Goal: Navigation & Orientation: Understand site structure

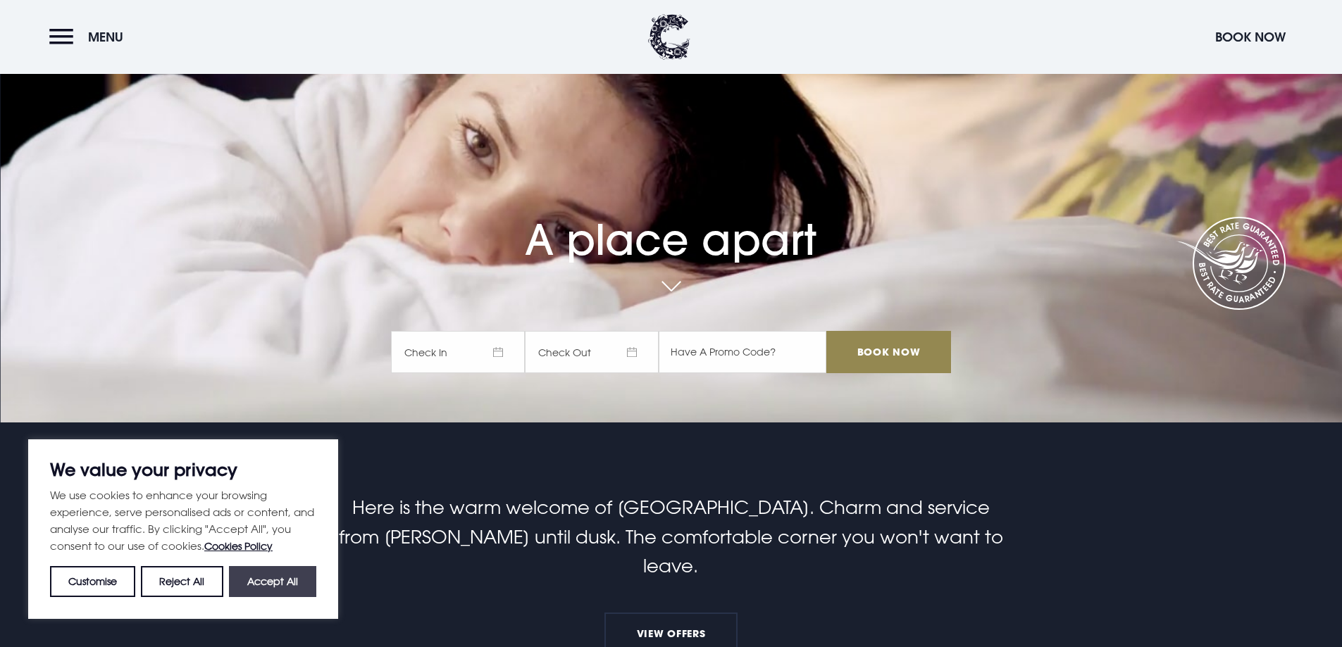
click at [274, 575] on button "Accept All" at bounding box center [272, 581] width 87 height 31
checkbox input "true"
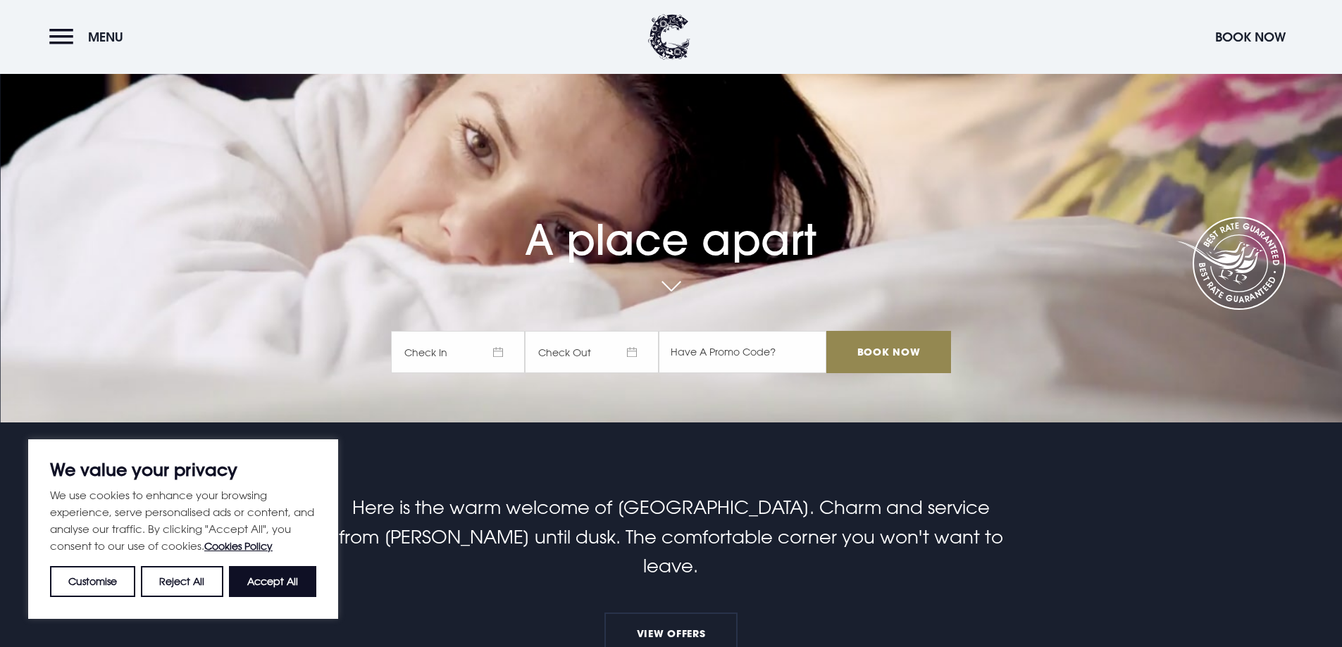
checkbox input "true"
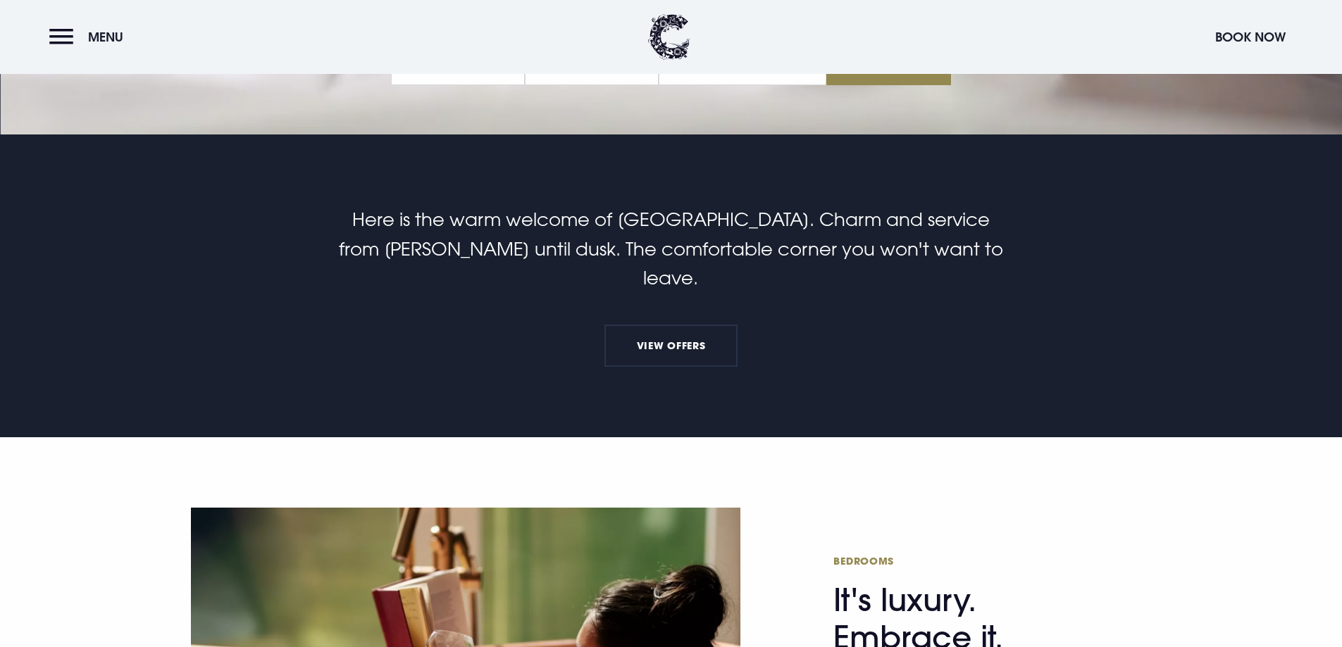
scroll to position [423, 0]
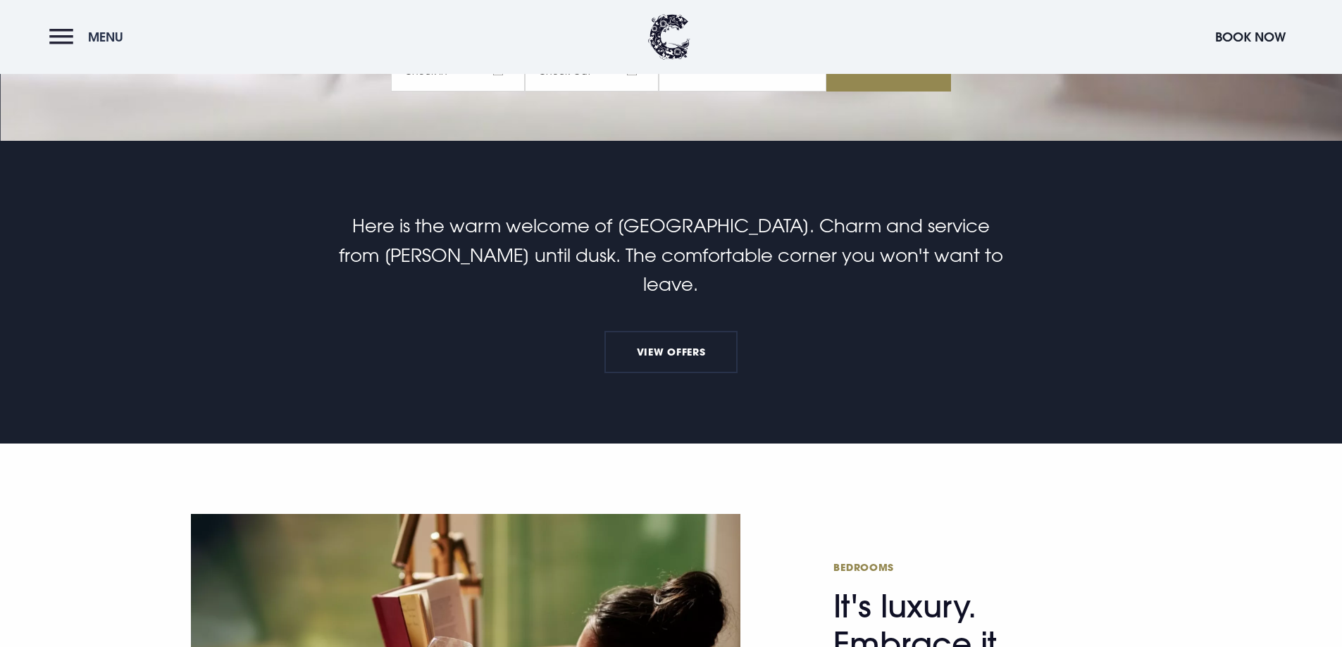
click at [77, 42] on button "Menu" at bounding box center [89, 37] width 81 height 30
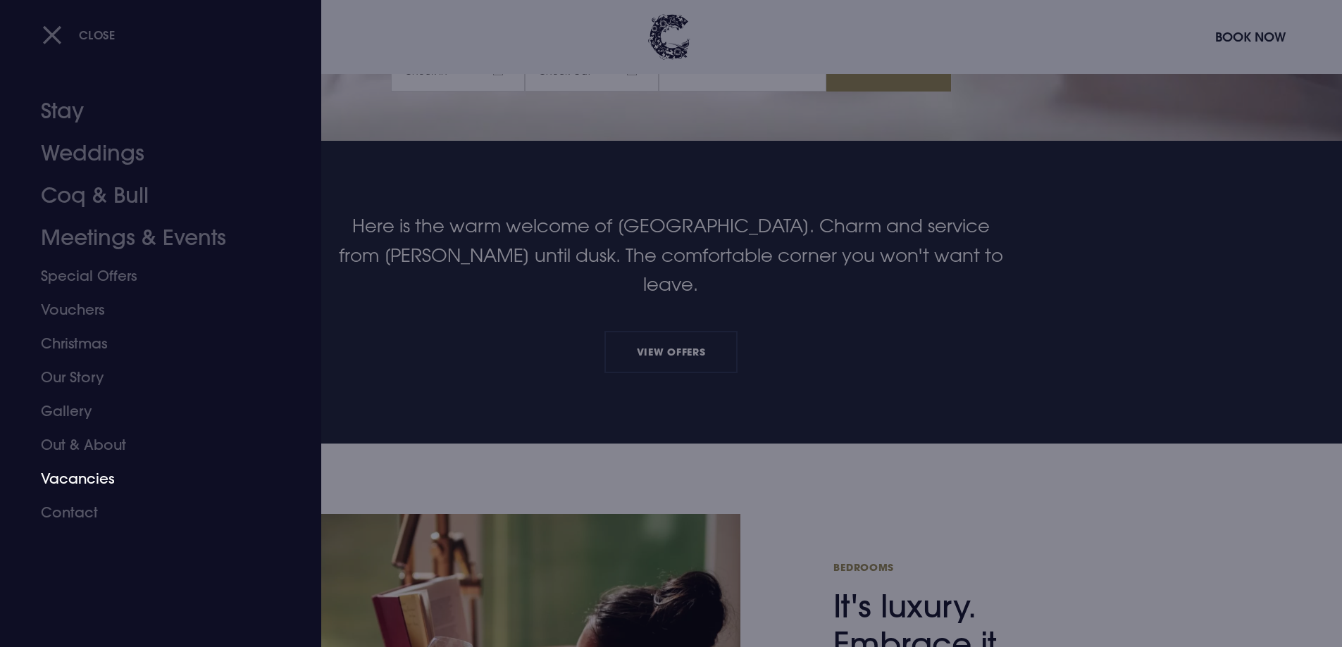
click at [92, 481] on link "Vacancies" at bounding box center [152, 479] width 223 height 34
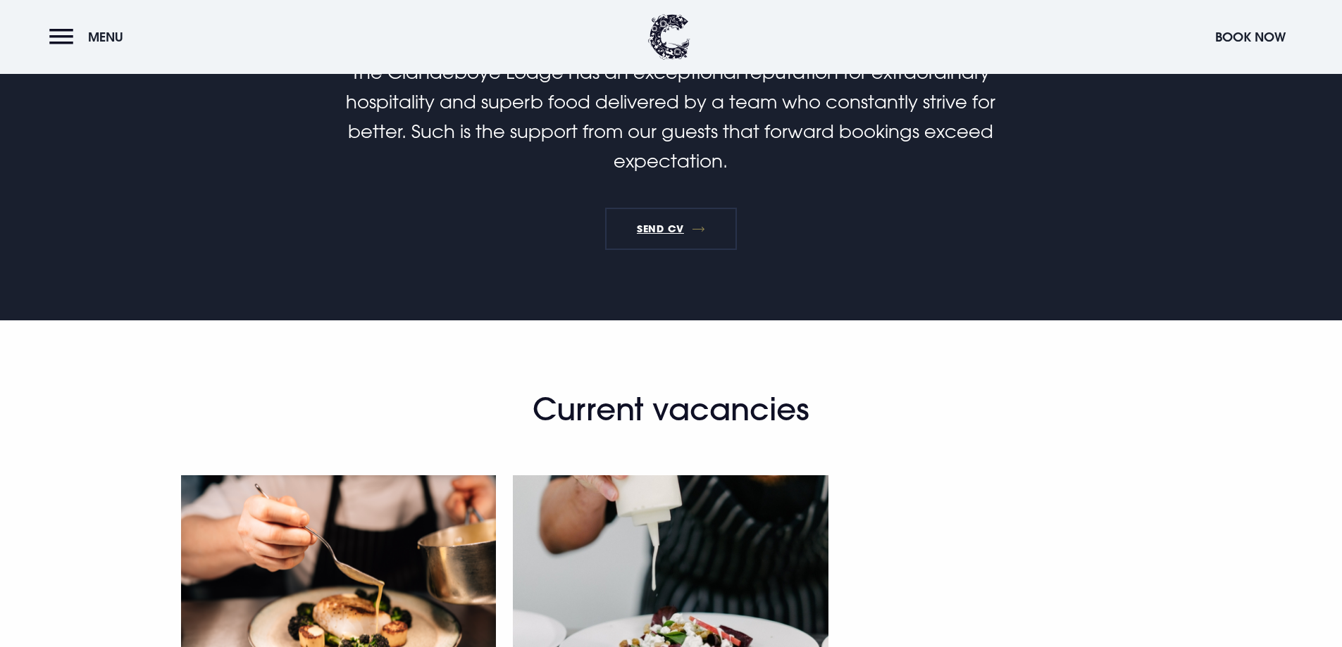
scroll to position [423, 0]
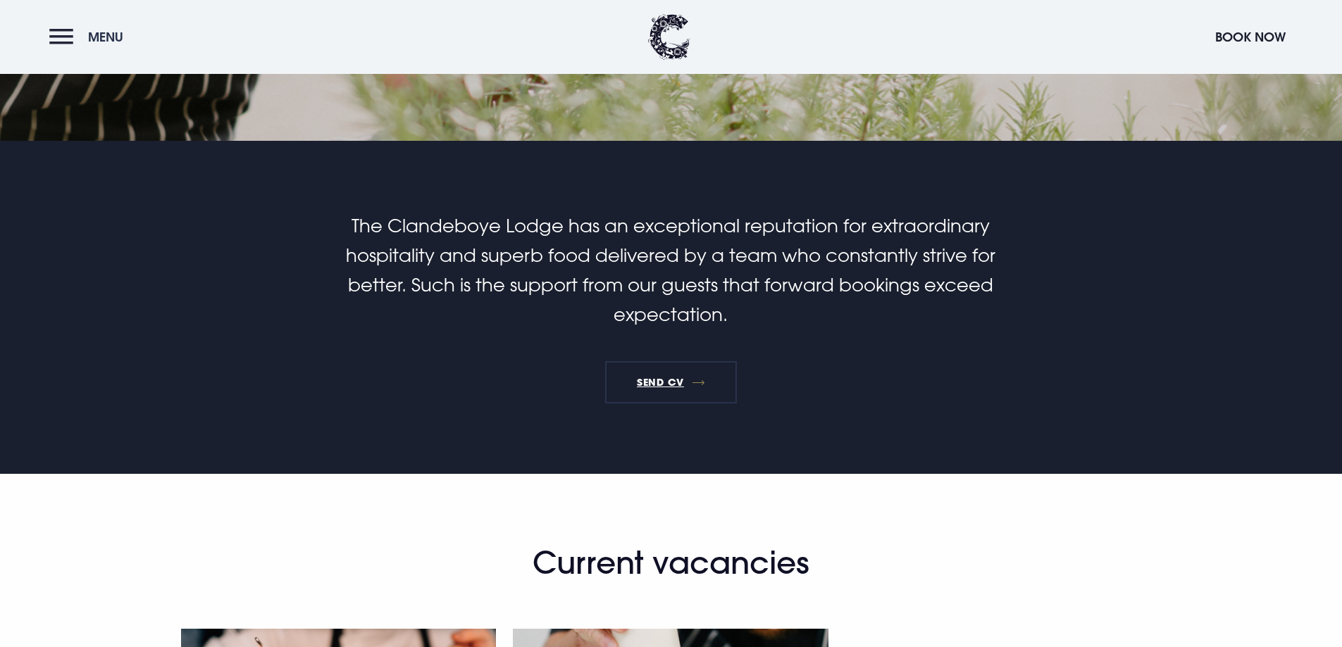
click at [55, 33] on button "Menu" at bounding box center [89, 37] width 81 height 30
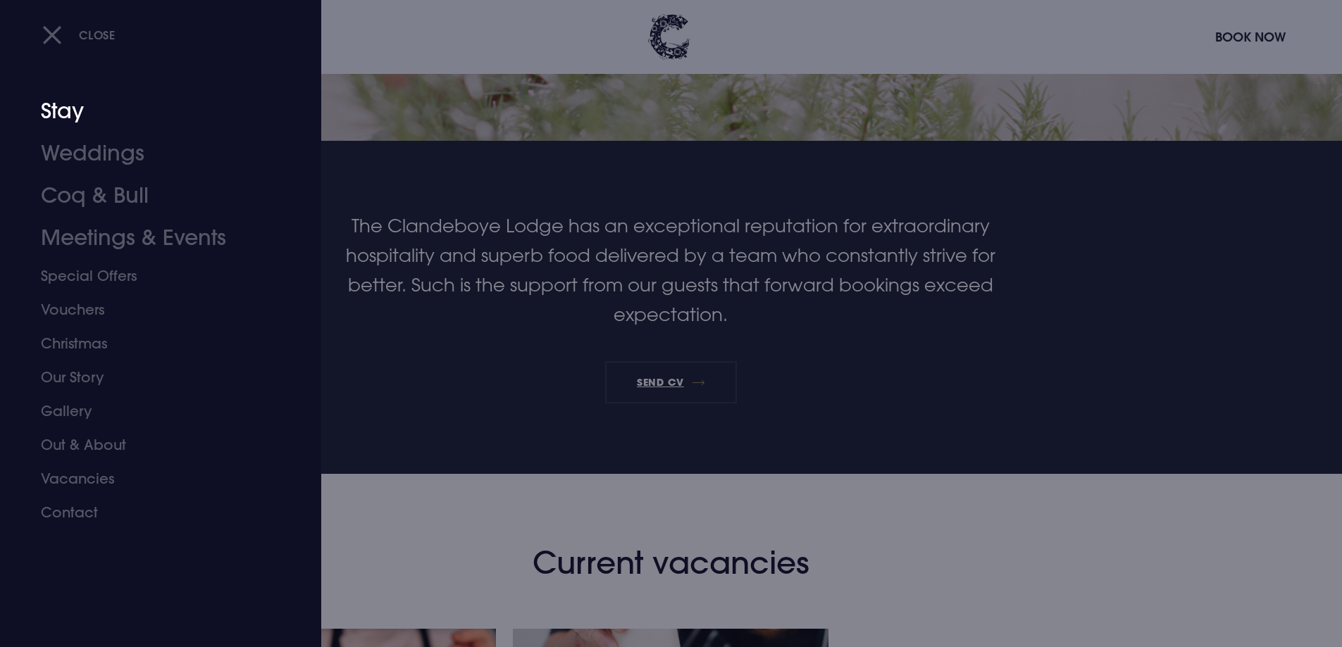
click at [112, 99] on link "Stay" at bounding box center [152, 111] width 223 height 42
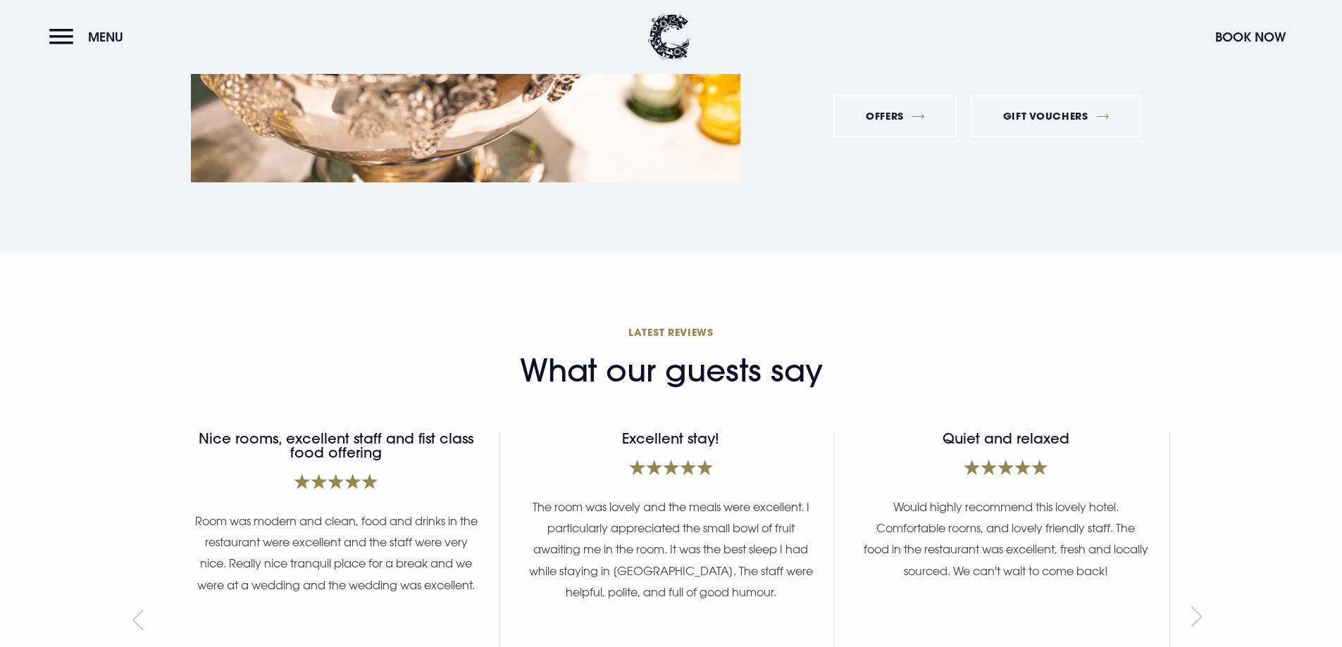
scroll to position [5405, 0]
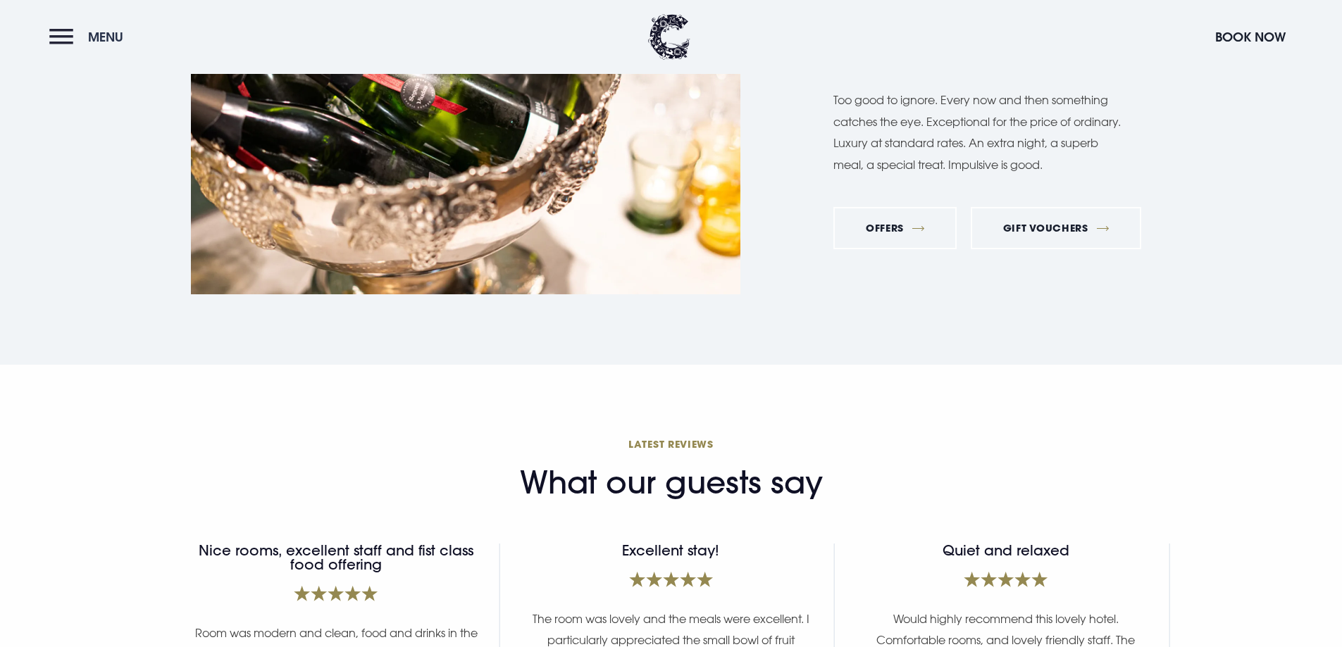
click at [66, 42] on button "Menu" at bounding box center [89, 37] width 81 height 30
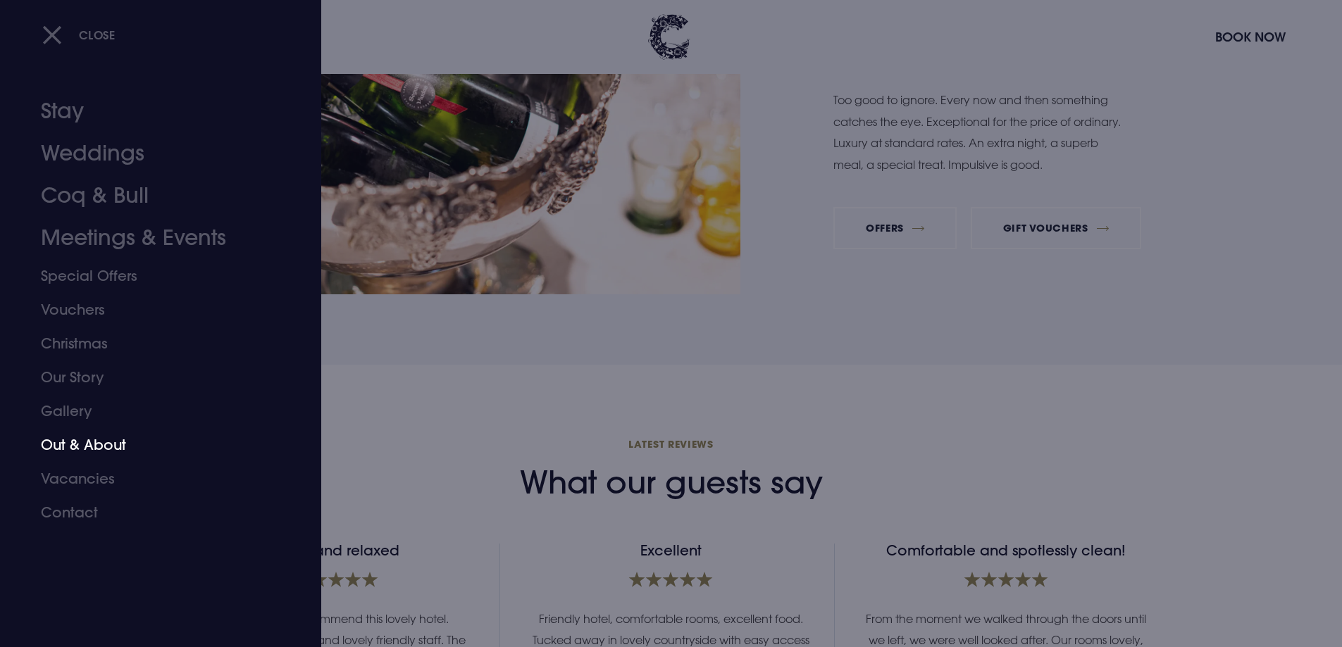
click at [110, 442] on link "Out & About" at bounding box center [152, 445] width 223 height 34
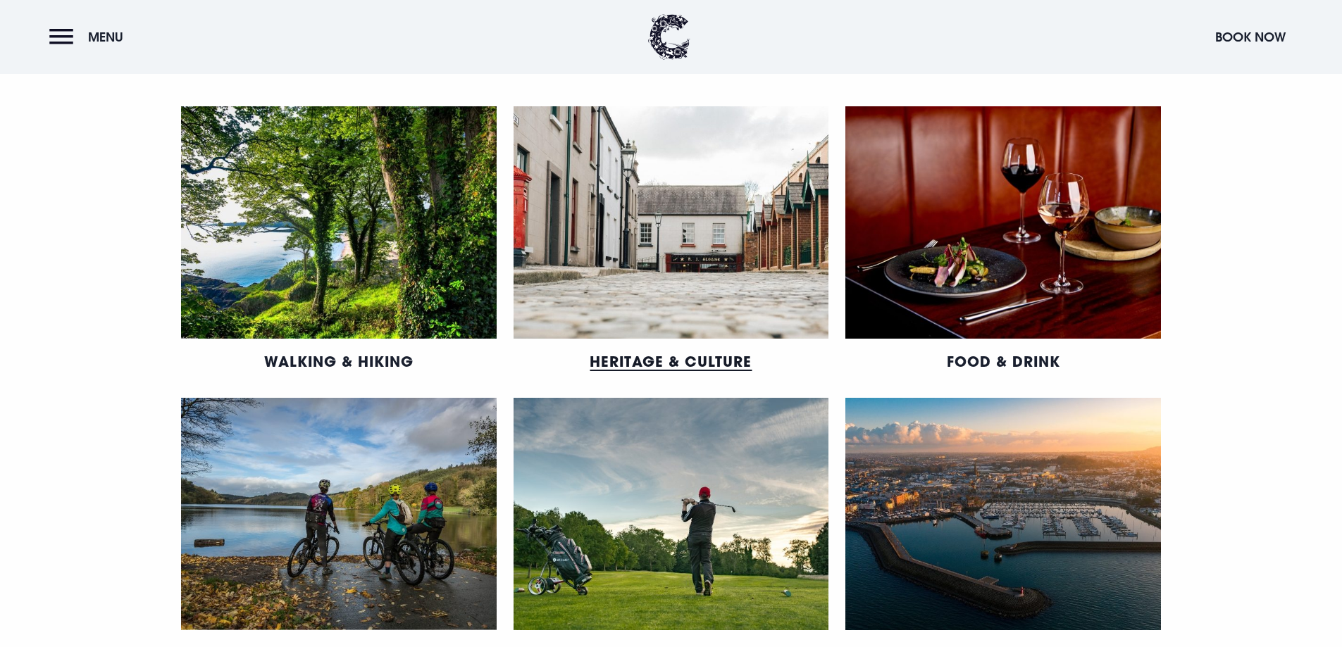
scroll to position [775, 0]
